Goal: Task Accomplishment & Management: Use online tool/utility

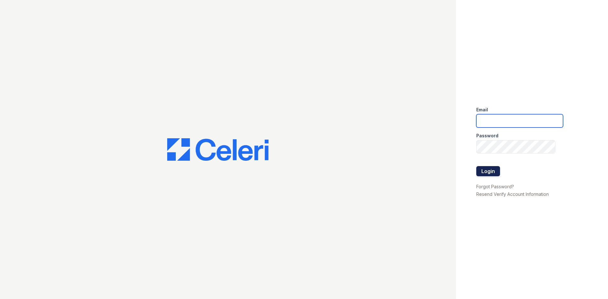
type input "[EMAIL_ADDRESS][DOMAIN_NAME]"
click at [498, 169] on button "Login" at bounding box center [489, 171] width 24 height 10
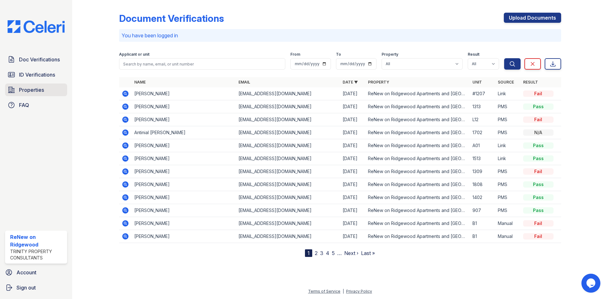
click at [36, 91] on span "Properties" at bounding box center [31, 90] width 25 height 8
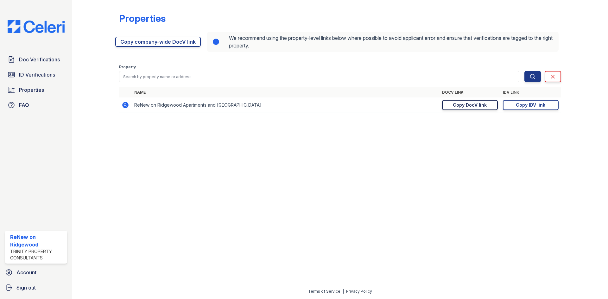
click at [471, 105] on div "Copy DocV link" at bounding box center [470, 105] width 34 height 6
click at [524, 105] on div "Copy IDV link" at bounding box center [530, 105] width 29 height 6
